Goal: Information Seeking & Learning: Learn about a topic

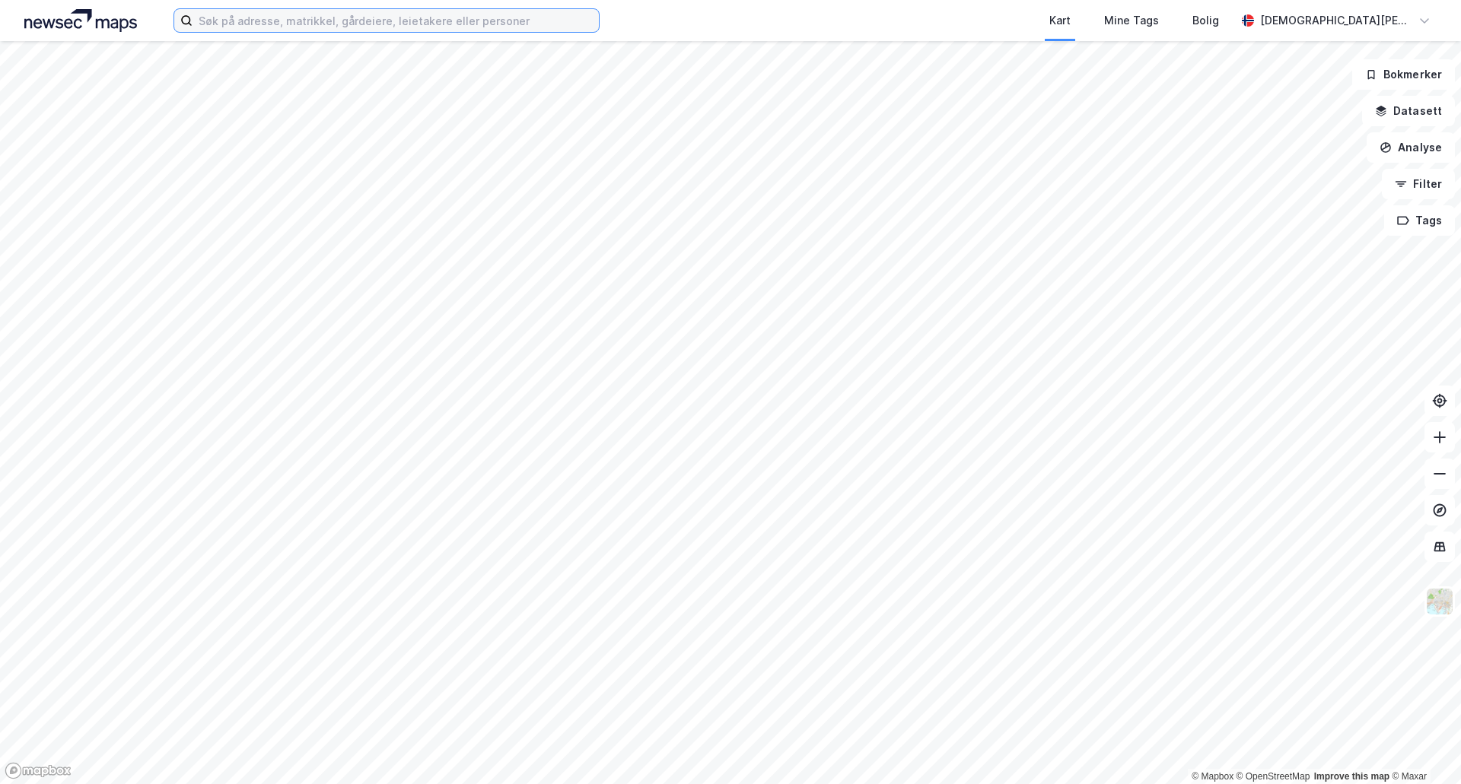
click at [321, 21] on input at bounding box center [395, 20] width 406 height 23
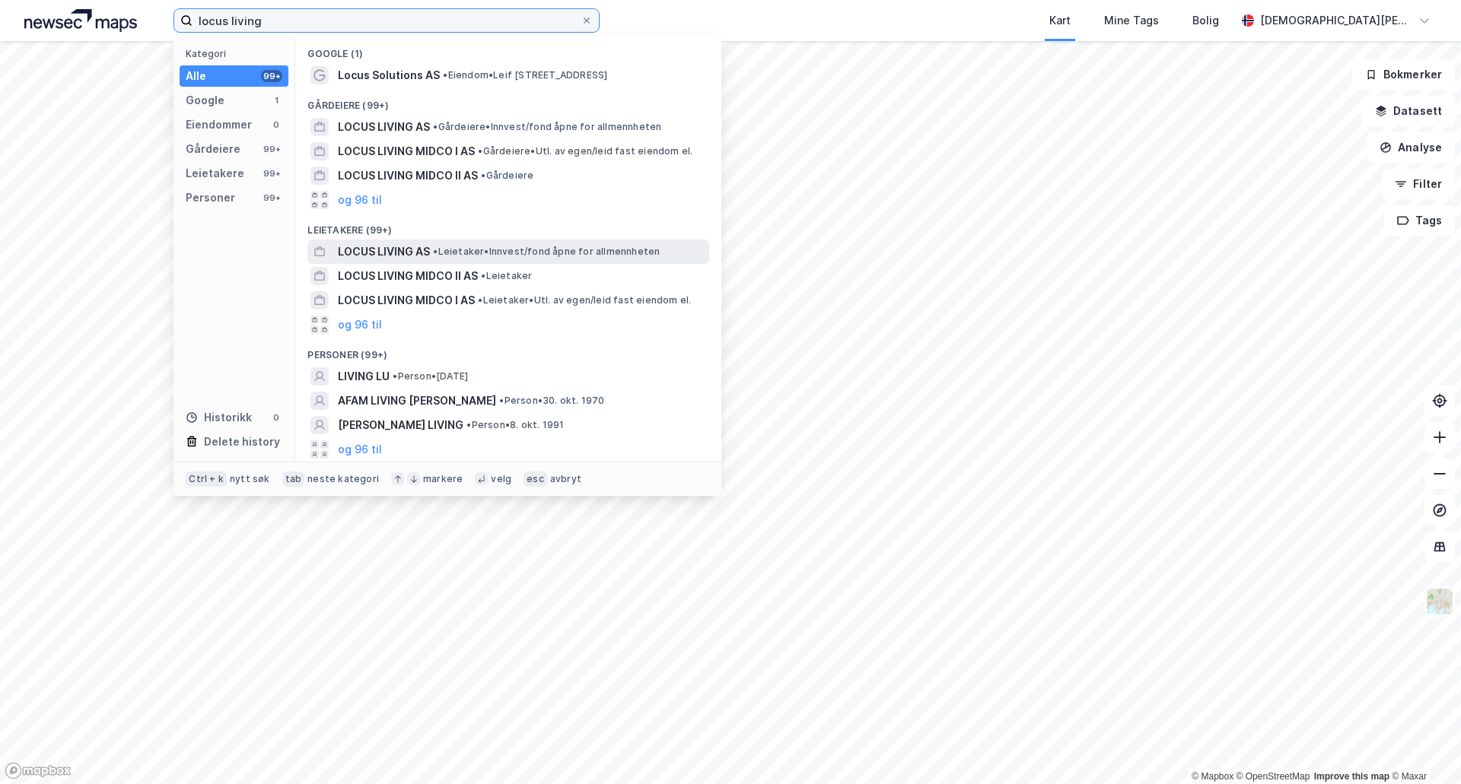
type input "locus living"
click at [606, 247] on span "• Leietaker • Innvest/fond åpne for allmennheten" at bounding box center [546, 252] width 227 height 12
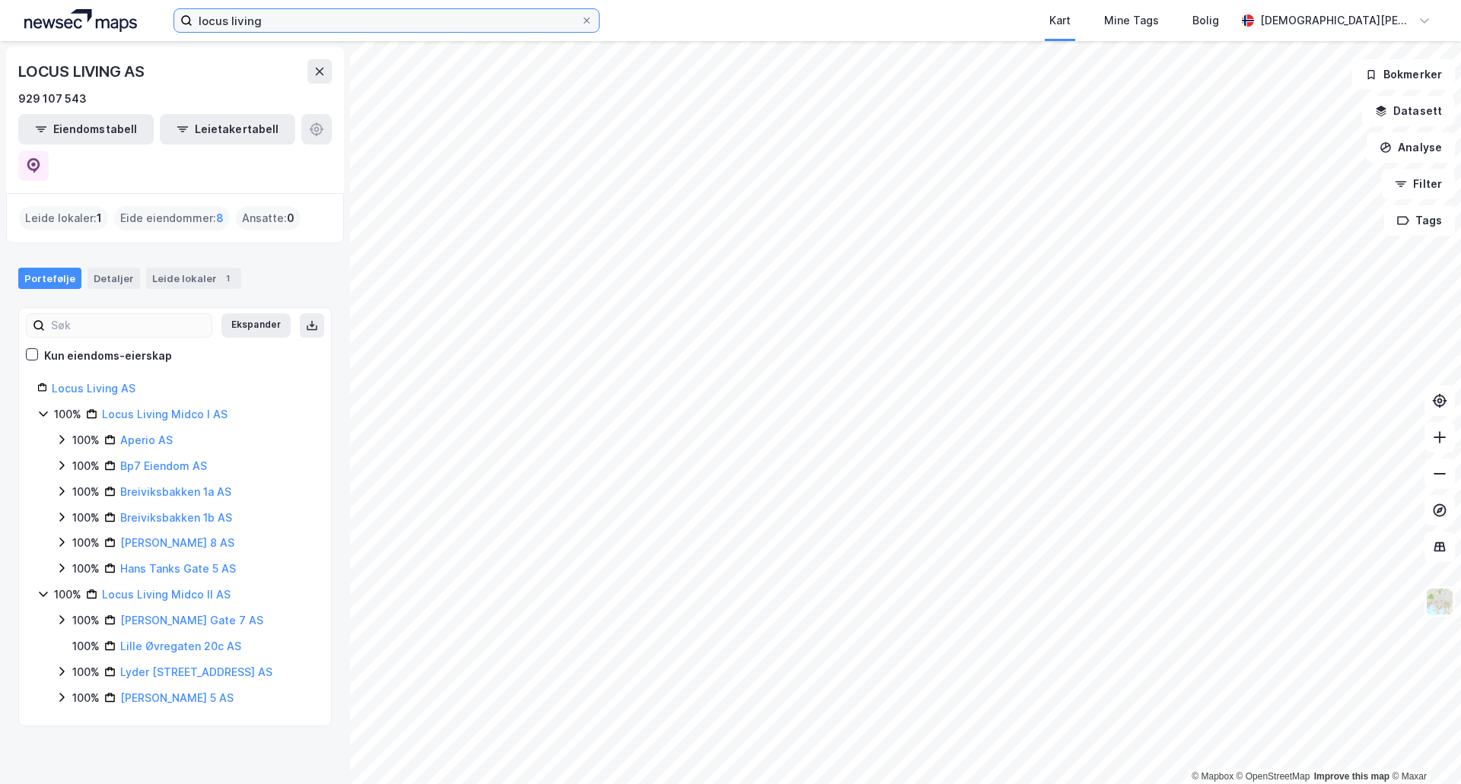
click at [428, 30] on input "locus living" at bounding box center [386, 20] width 388 height 23
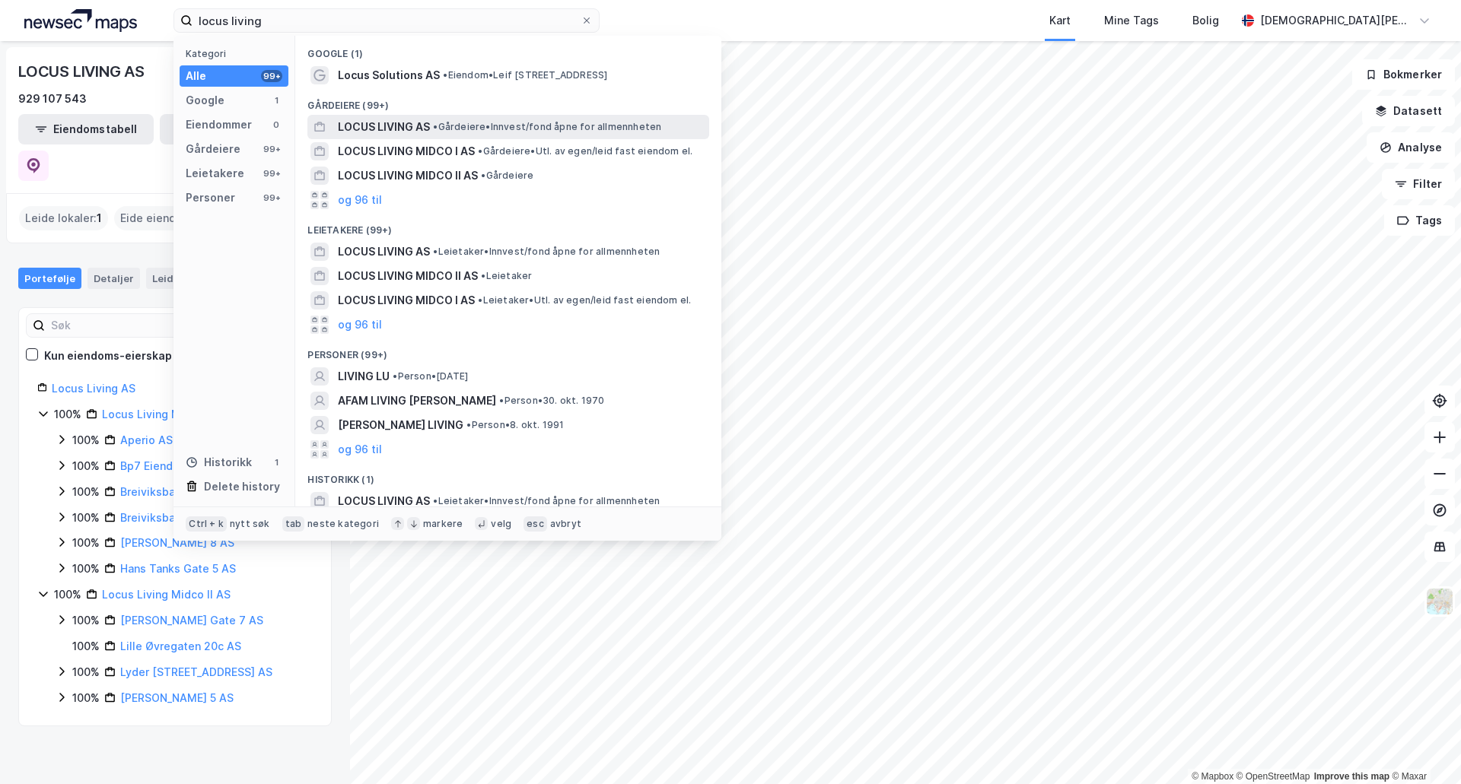
click at [530, 129] on span "• Gårdeiere • Innvest/fond åpne for allmennheten" at bounding box center [547, 127] width 228 height 12
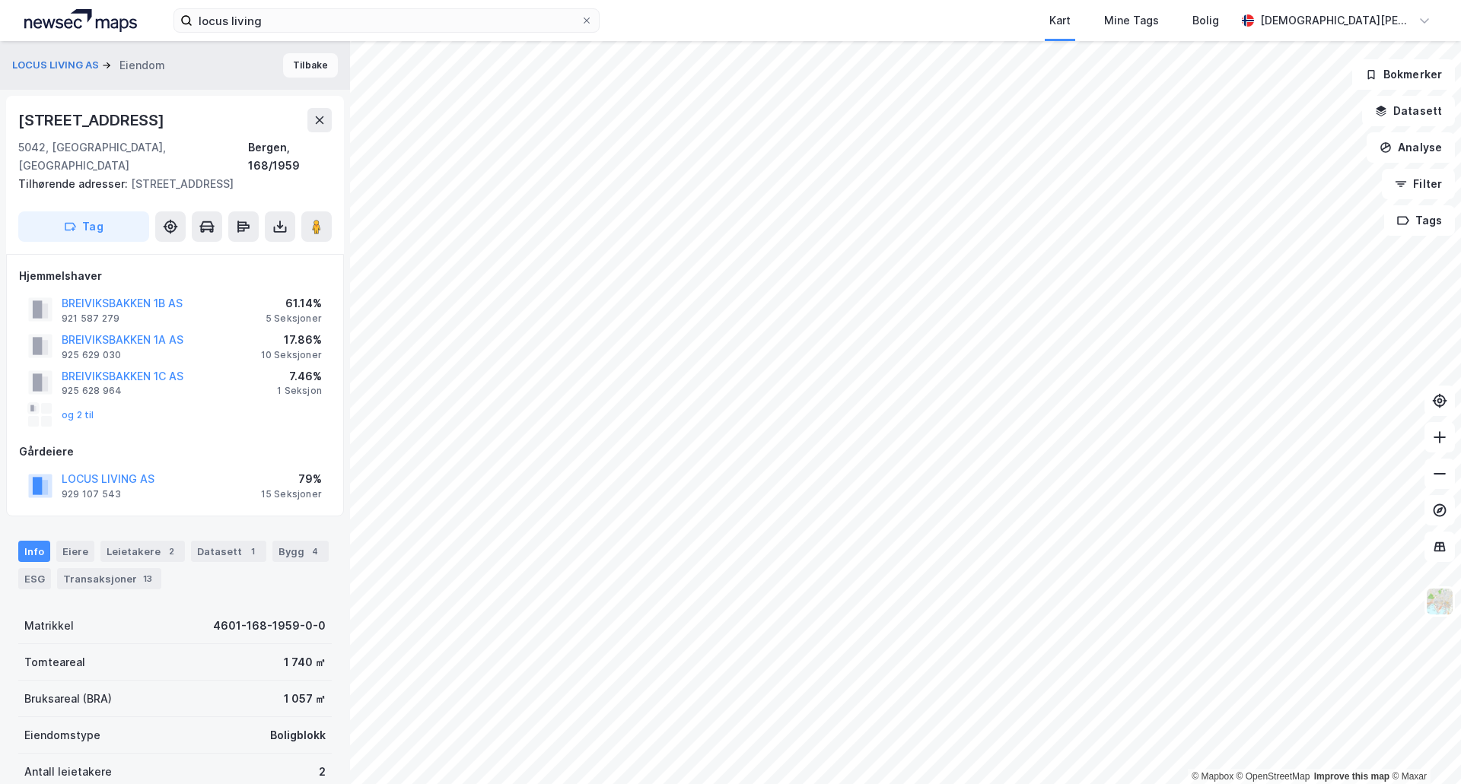
click at [304, 68] on button "Tilbake" at bounding box center [310, 65] width 55 height 24
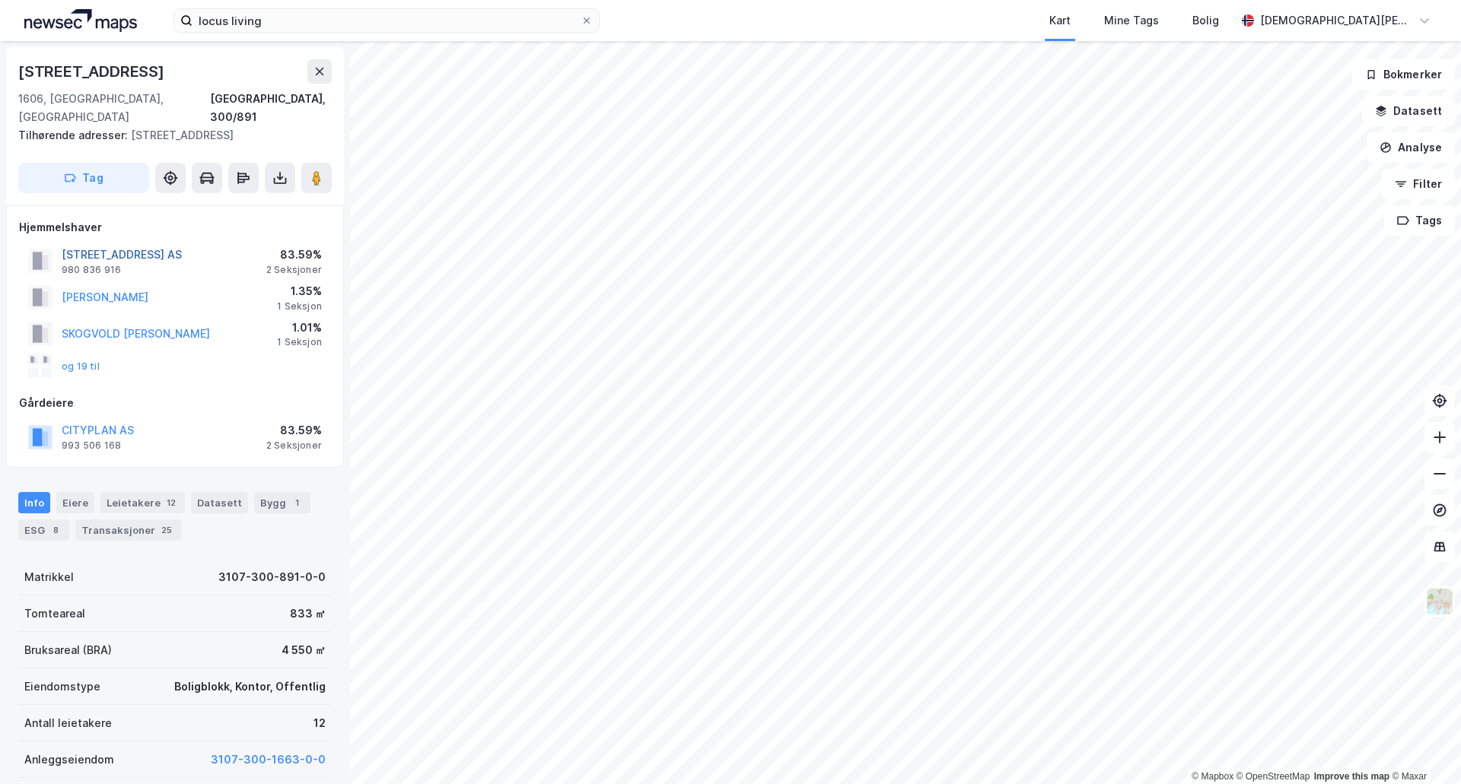
click at [0, 0] on button "[STREET_ADDRESS] AS" at bounding box center [0, 0] width 0 height 0
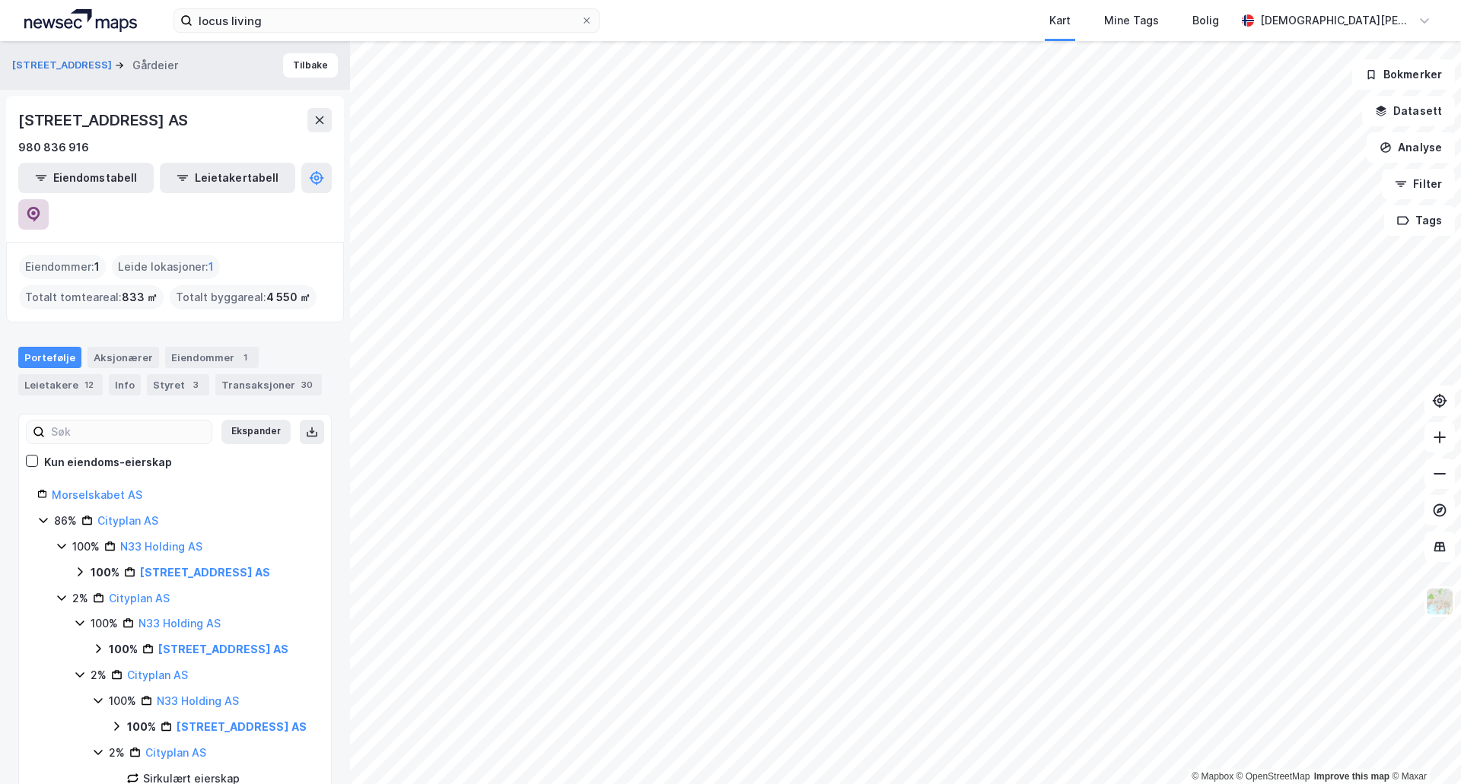
click at [41, 207] on icon at bounding box center [33, 214] width 15 height 15
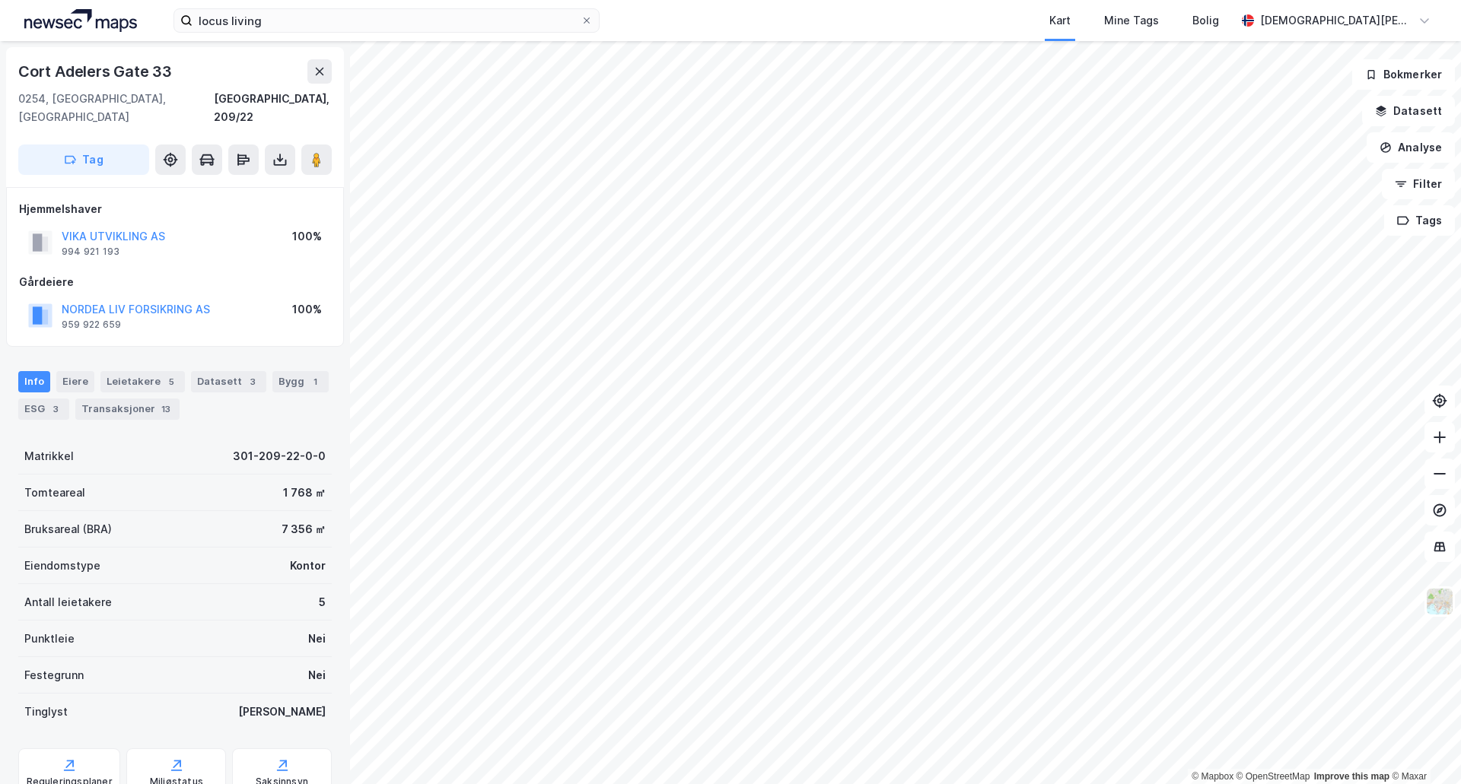
scroll to position [1, 0]
click at [158, 401] on div "13" at bounding box center [165, 408] width 15 height 15
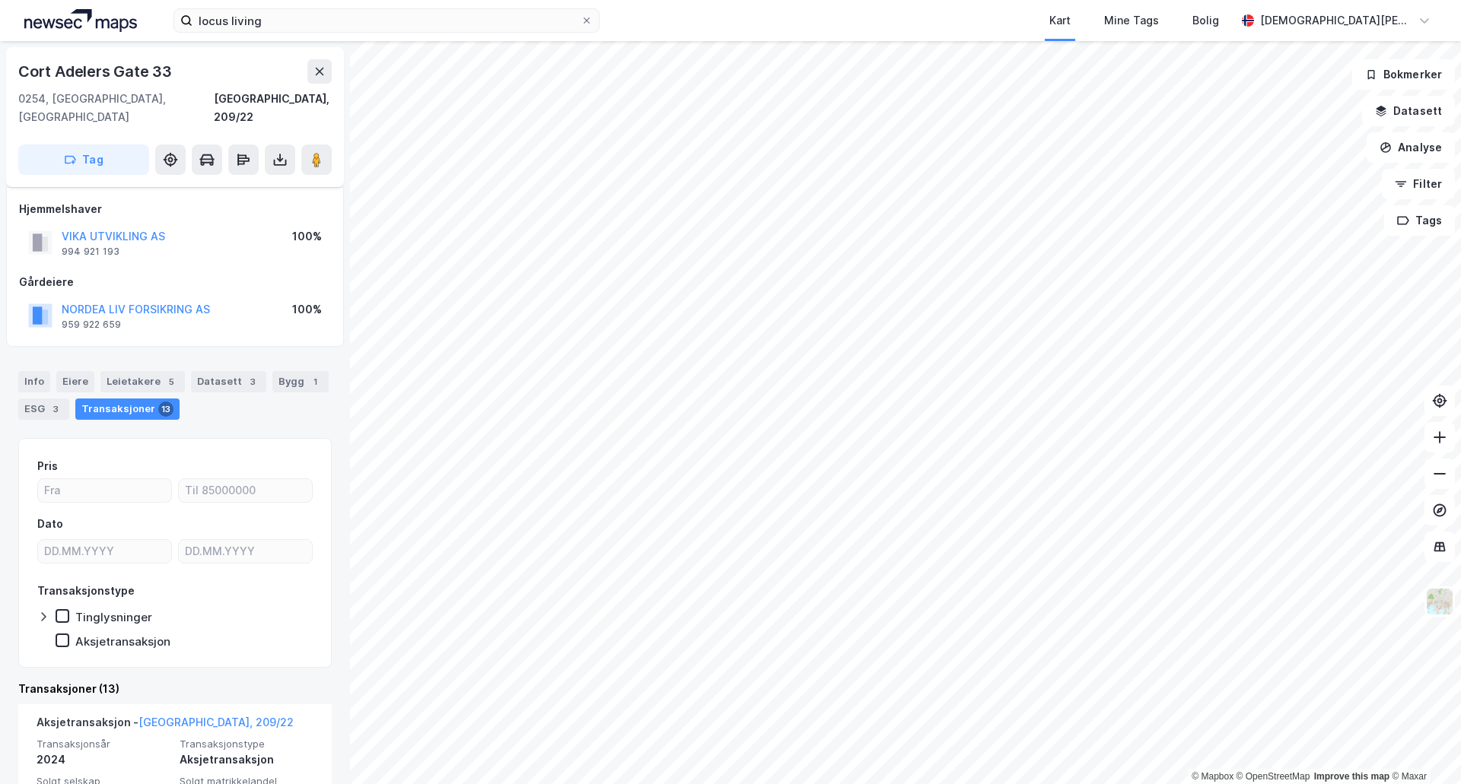
scroll to position [127, 0]
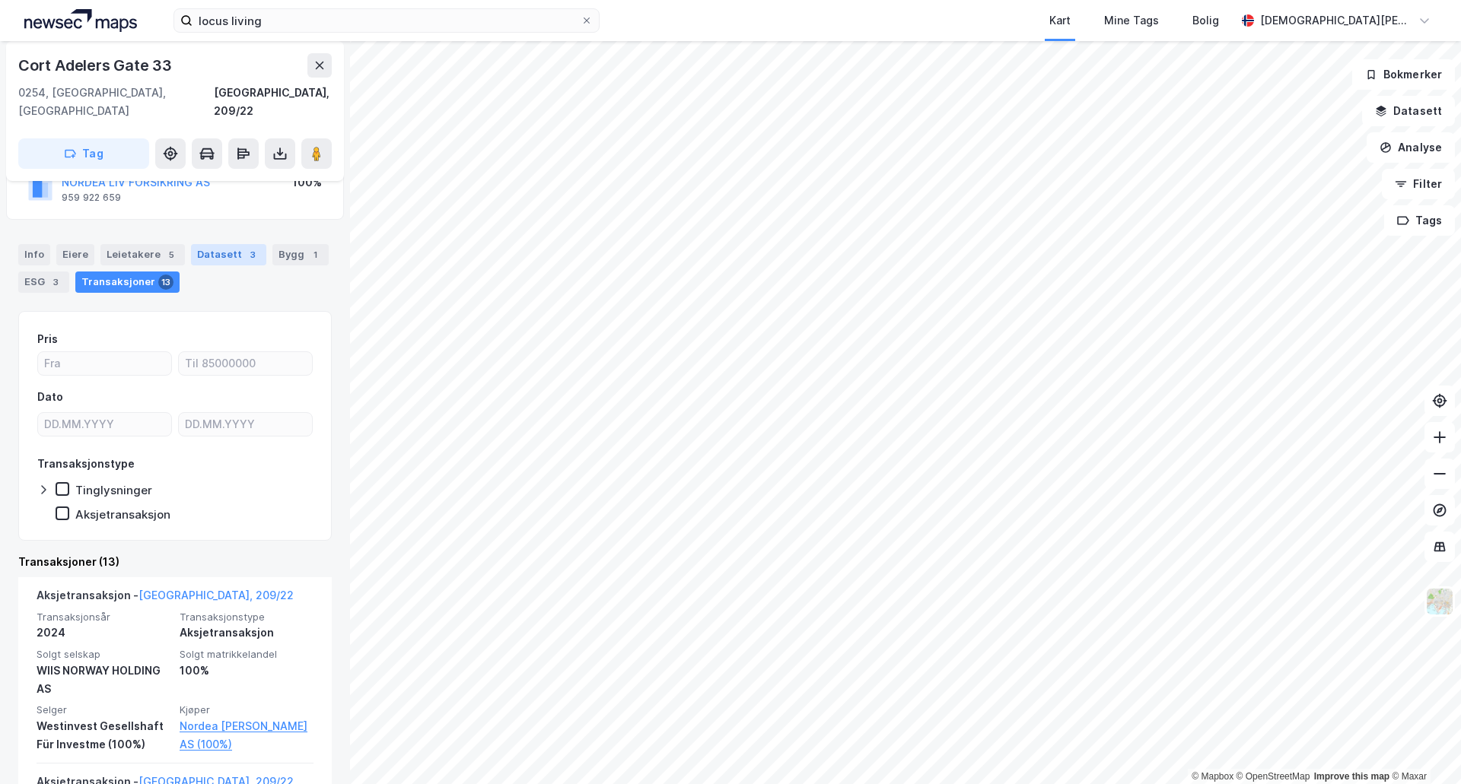
click at [192, 244] on div "Datasett 3" at bounding box center [228, 254] width 75 height 21
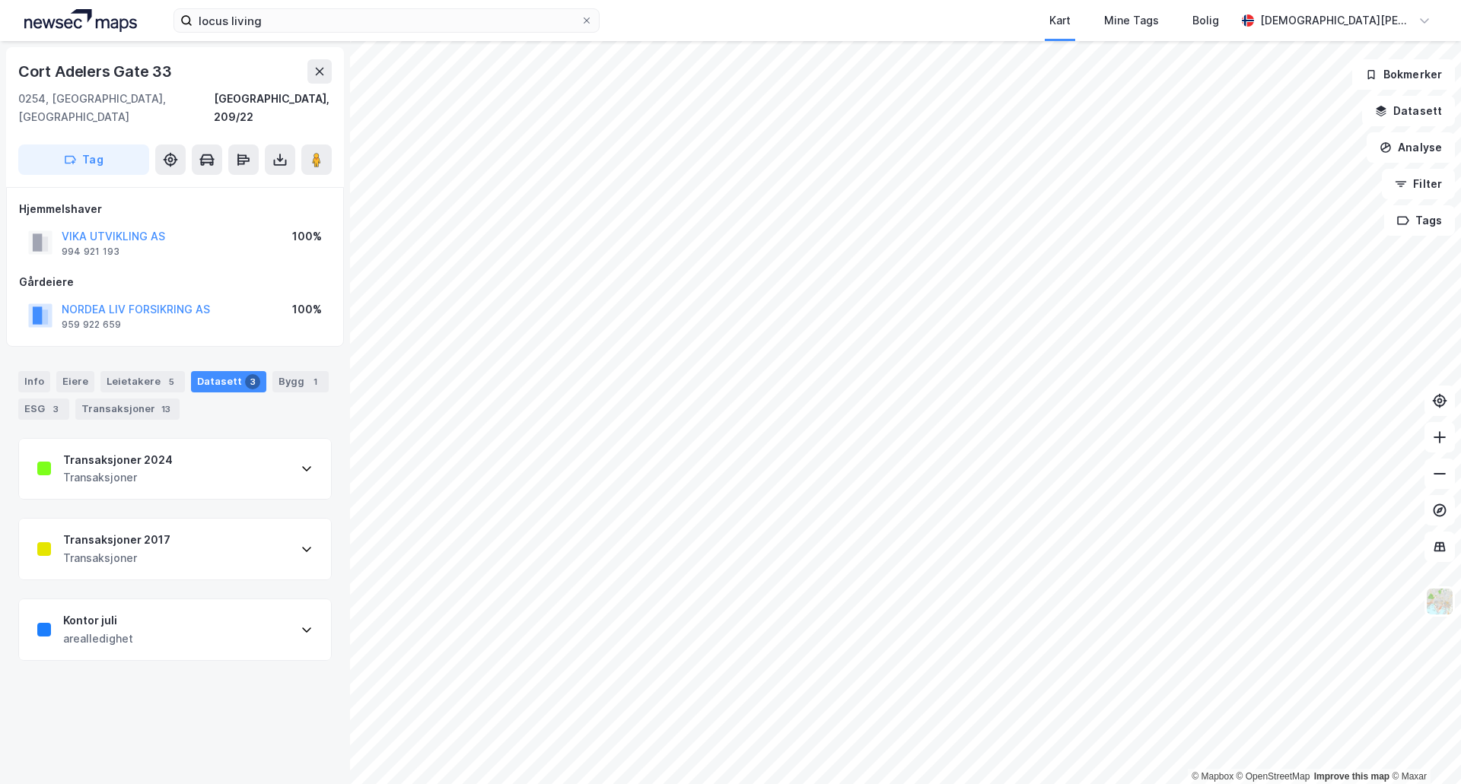
click at [262, 439] on div "Transaksjoner 2024 Transaksjoner" at bounding box center [175, 469] width 312 height 61
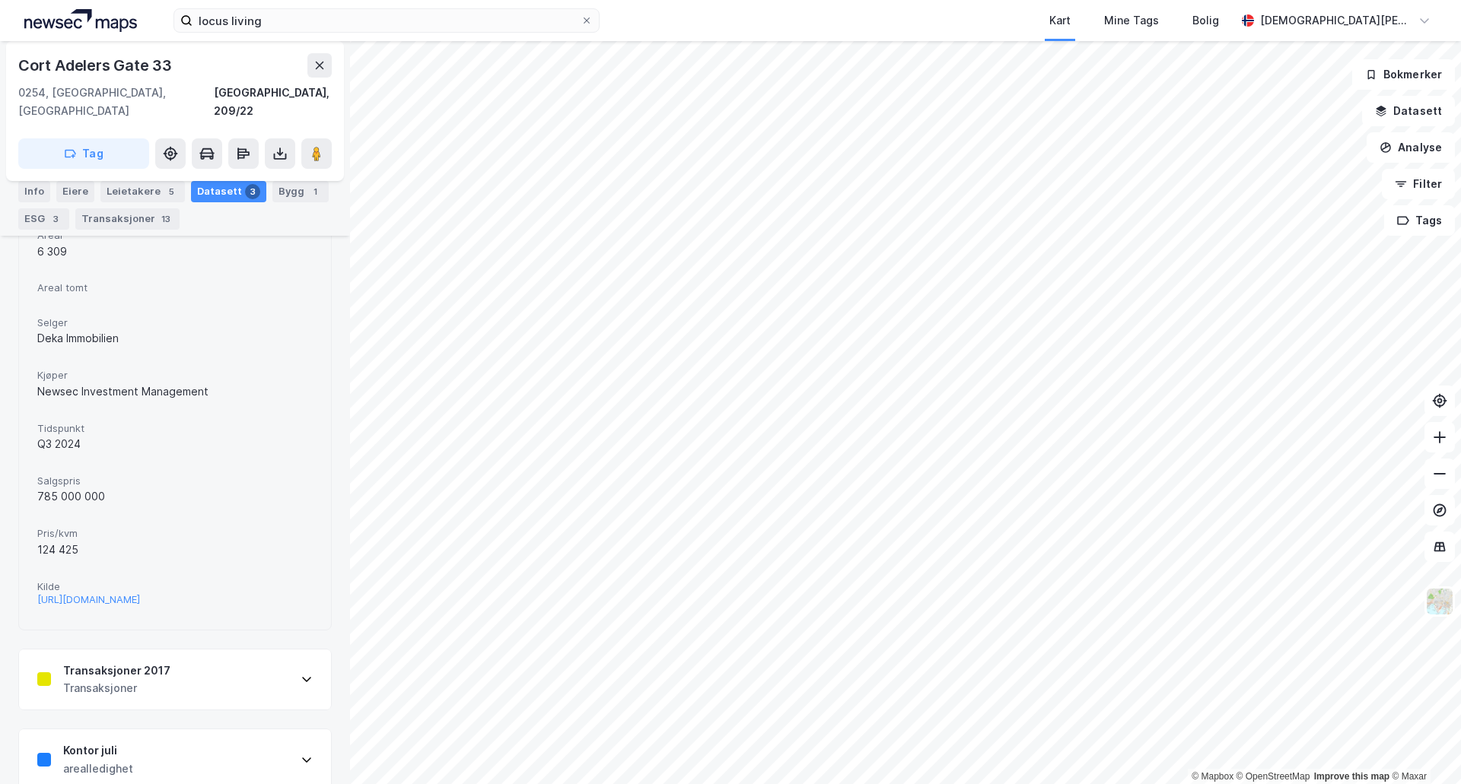
scroll to position [433, 0]
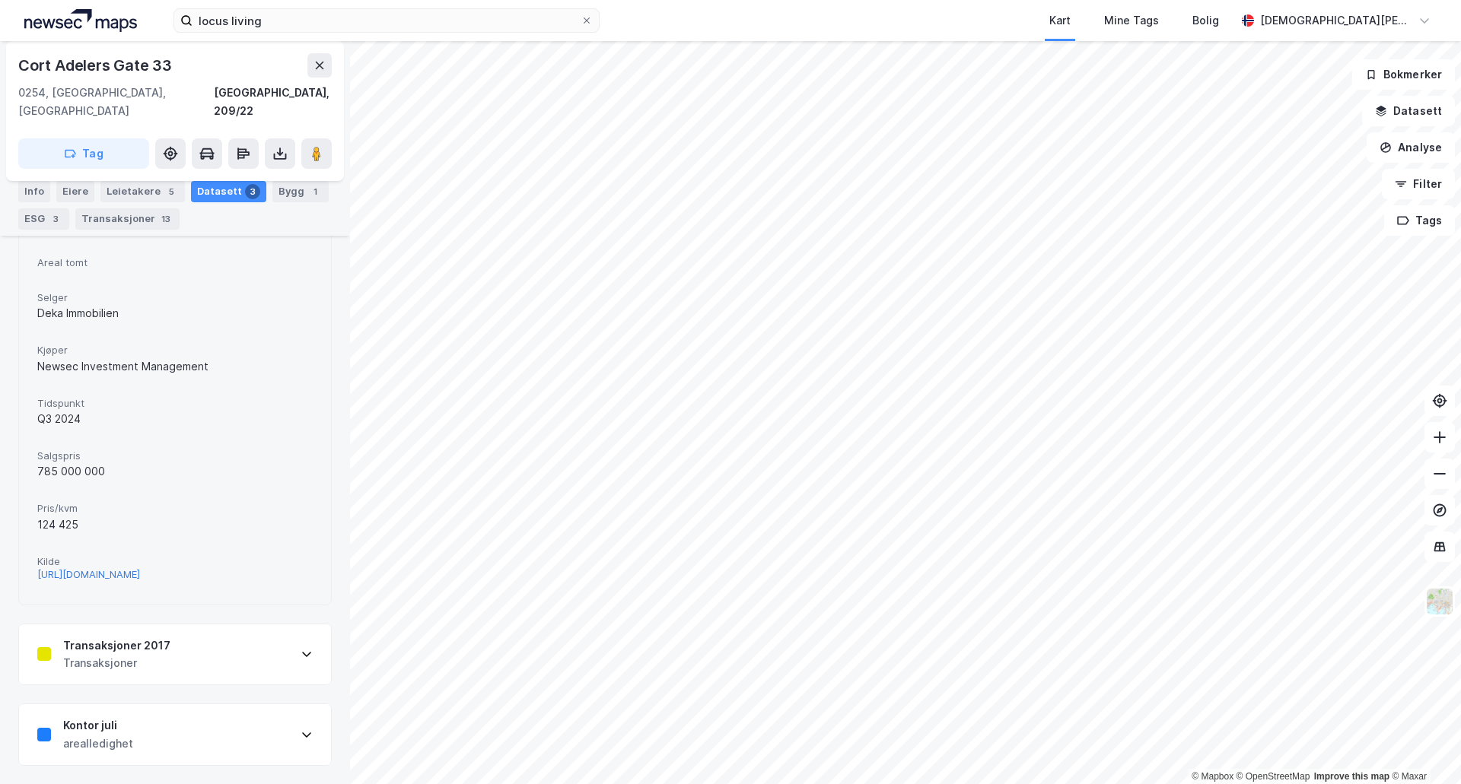
click at [140, 568] on div "[URL][DOMAIN_NAME]" at bounding box center [88, 574] width 103 height 13
click at [336, 320] on div "© Mapbox © OpenStreetMap Improve this map © Maxar Cort [STREET_ADDRESS][GEOGRAP…" at bounding box center [730, 412] width 1461 height 743
